Goal: Task Accomplishment & Management: Manage account settings

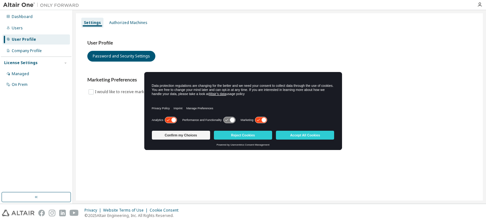
click at [300, 135] on button "Accept All Cookies" at bounding box center [305, 135] width 58 height 9
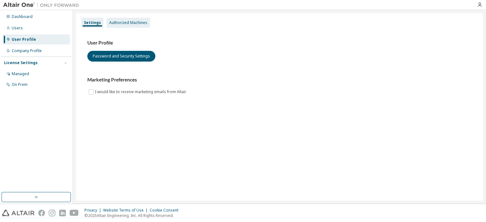
click at [131, 25] on div "Authorized Machines" at bounding box center [128, 22] width 38 height 5
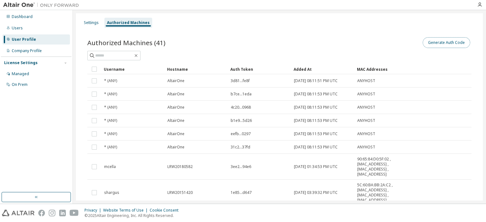
click at [437, 43] on button "Generate Auth Code" at bounding box center [446, 42] width 47 height 11
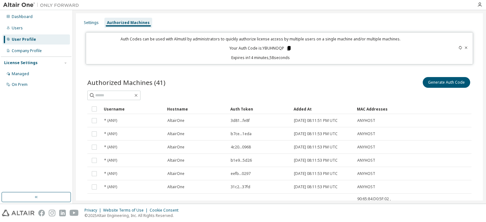
click at [286, 48] on icon at bounding box center [289, 49] width 6 height 6
click at [481, 5] on icon "button" at bounding box center [479, 4] width 5 height 5
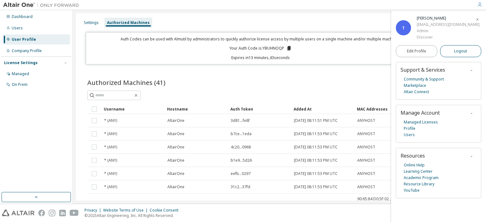
click at [457, 53] on span "Logout" at bounding box center [460, 51] width 13 height 6
